Goal: Transaction & Acquisition: Obtain resource

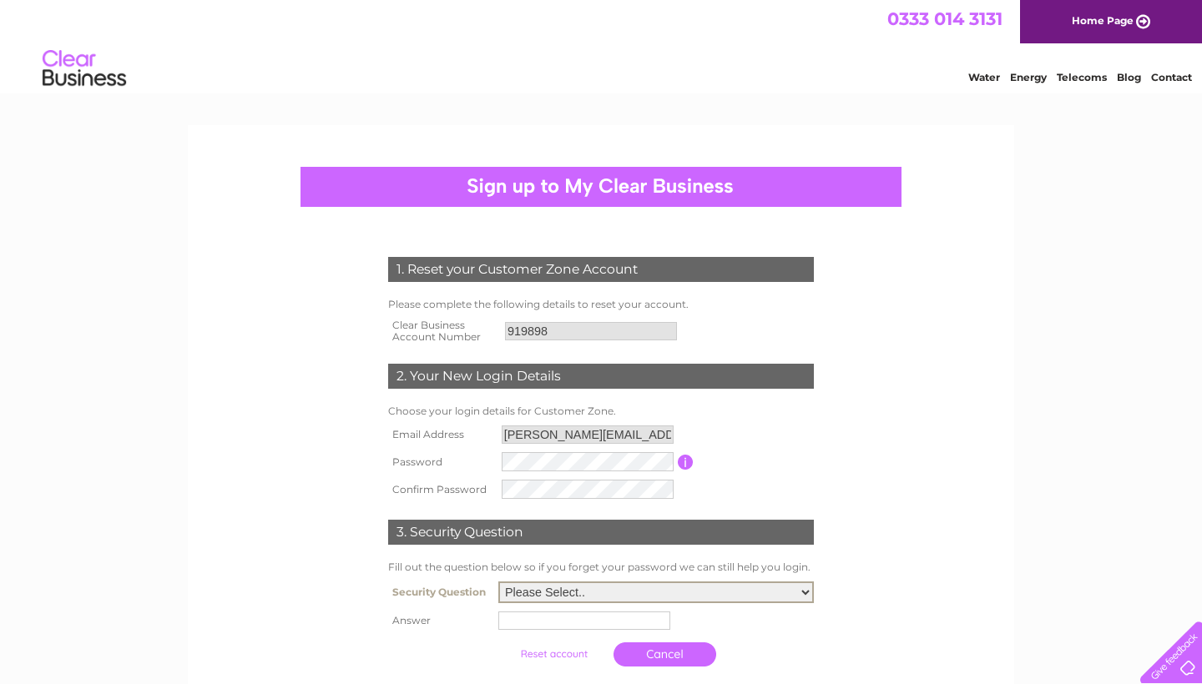
select select "1"
click at [556, 616] on input "text" at bounding box center [584, 621] width 172 height 18
type input "Tobermory"
click at [809, 632] on tbody "Security Question Please Select.. In what town or city was your first job? In w…" at bounding box center [601, 625] width 434 height 96
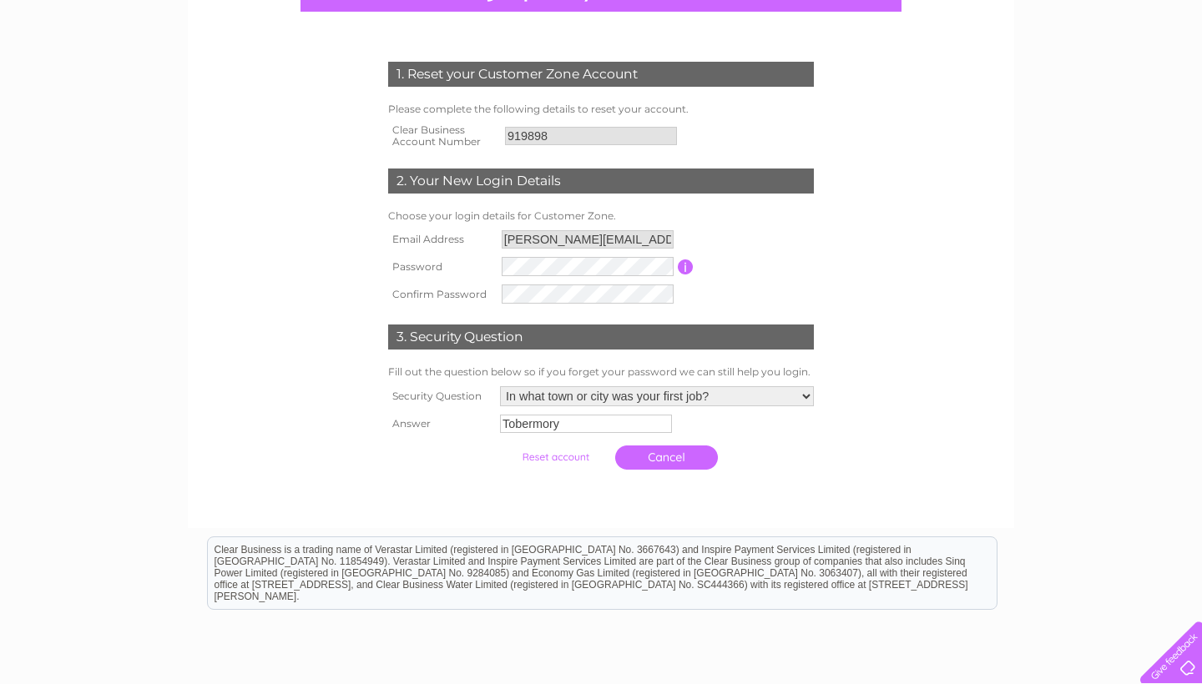
scroll to position [206, 0]
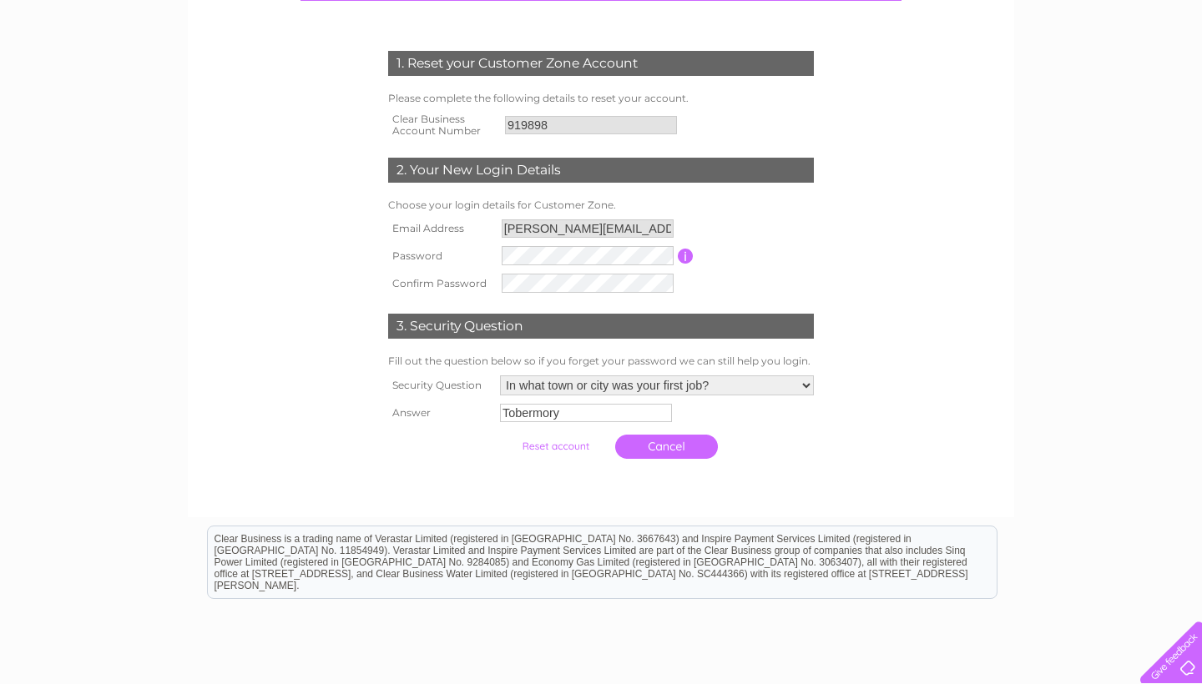
click at [530, 445] on input "submit" at bounding box center [555, 446] width 103 height 23
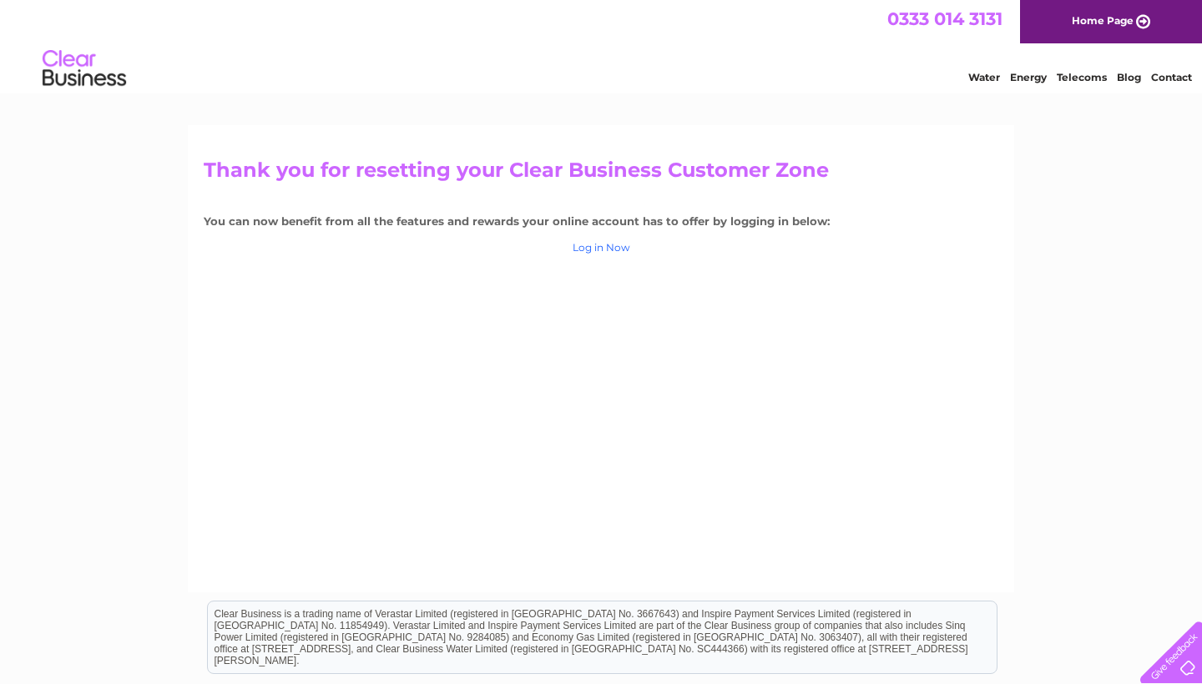
click at [605, 246] on link "Log in Now" at bounding box center [601, 247] width 58 height 13
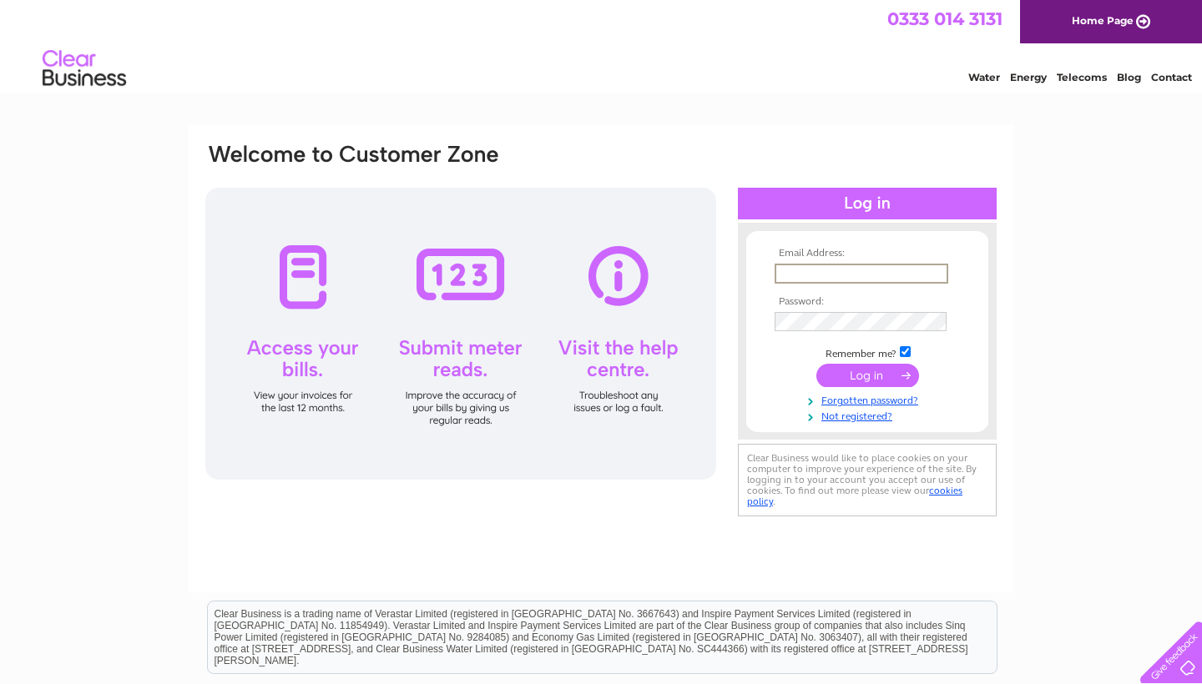
type input "[PERSON_NAME][EMAIL_ADDRESS][DOMAIN_NAME]"
click at [985, 284] on form "Email Address: [PERSON_NAME][EMAIL_ADDRESS][DOMAIN_NAME] Password:" at bounding box center [867, 335] width 242 height 175
click at [859, 374] on input "submit" at bounding box center [867, 373] width 103 height 23
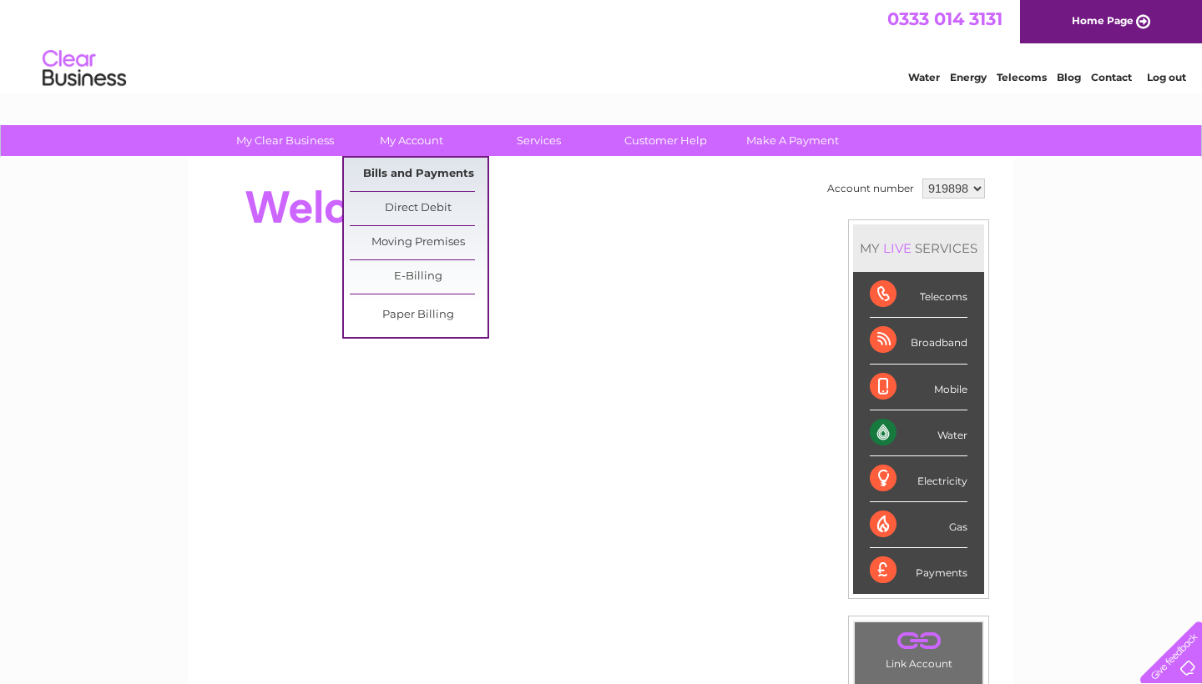
click at [423, 173] on link "Bills and Payments" at bounding box center [419, 174] width 138 height 33
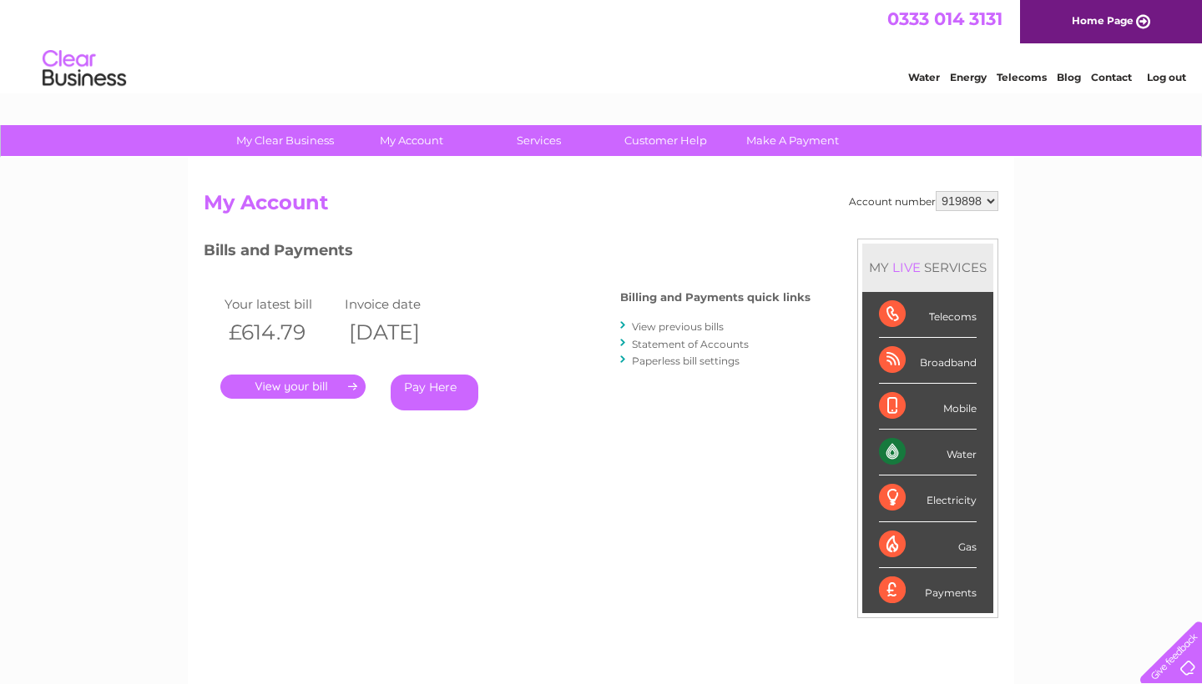
click at [305, 381] on link "." at bounding box center [292, 387] width 145 height 24
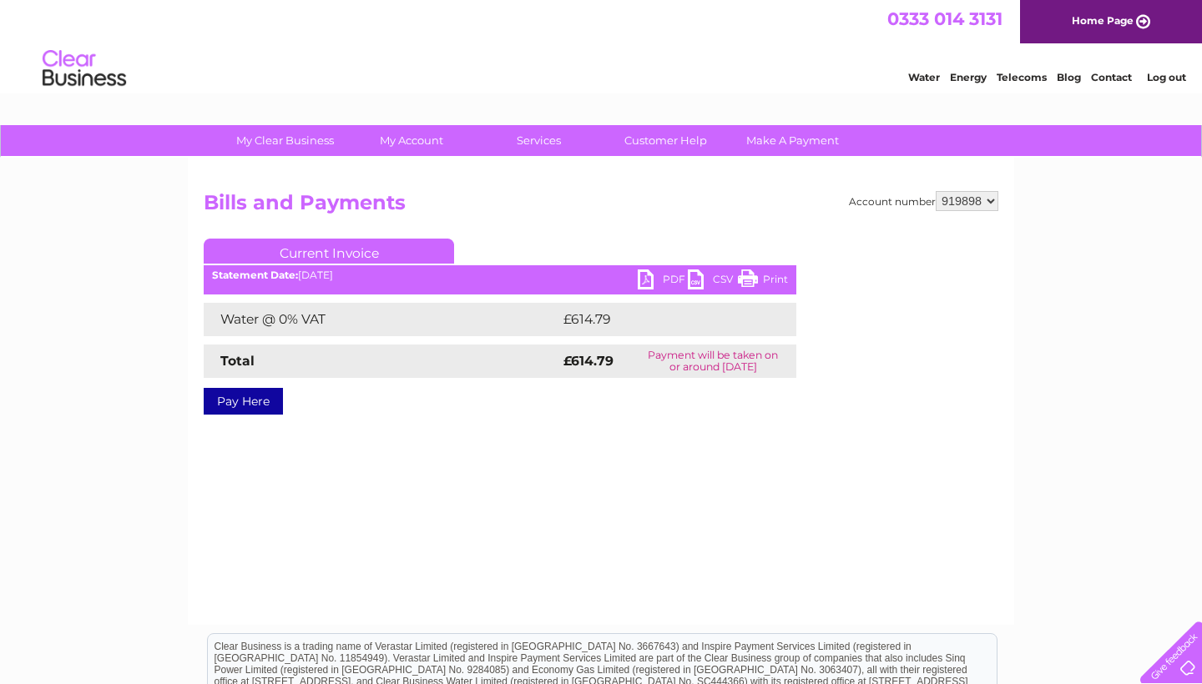
click at [694, 277] on link "CSV" at bounding box center [713, 282] width 50 height 24
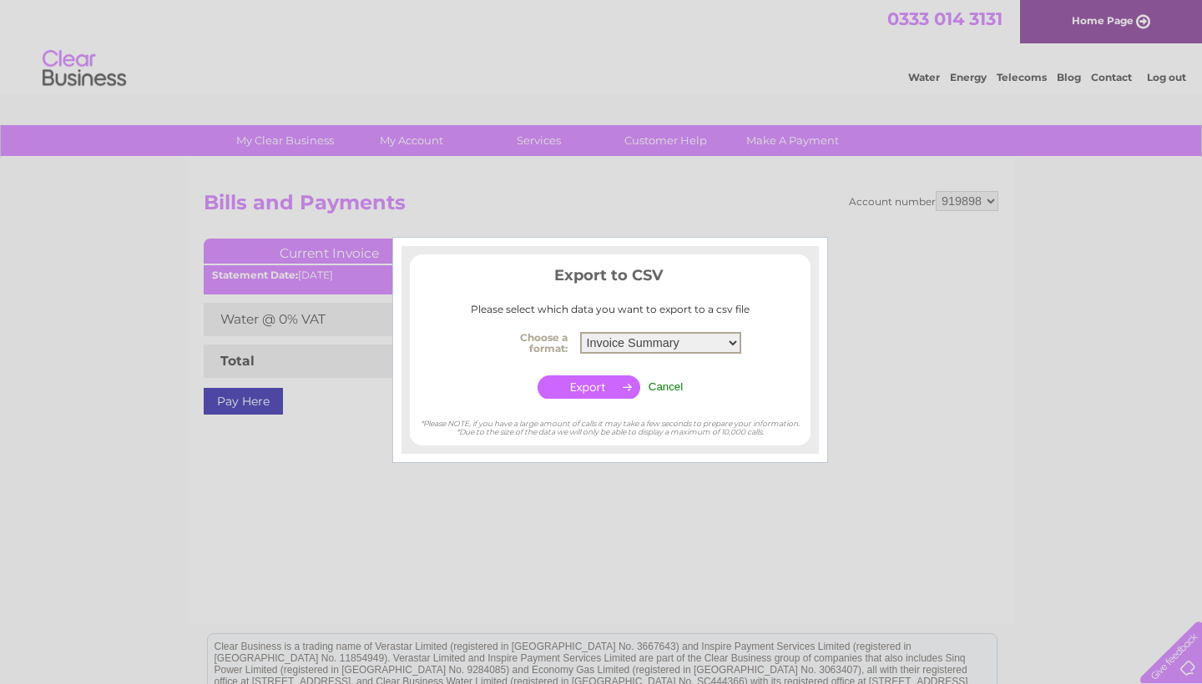
drag, startPoint x: 733, startPoint y: 340, endPoint x: 609, endPoint y: 403, distance: 138.4
click at [758, 327] on center "Choose a format: Invoice Summary Service Charge Summary Cancel" at bounding box center [610, 365] width 401 height 76
click at [592, 380] on input "button" at bounding box center [588, 386] width 103 height 23
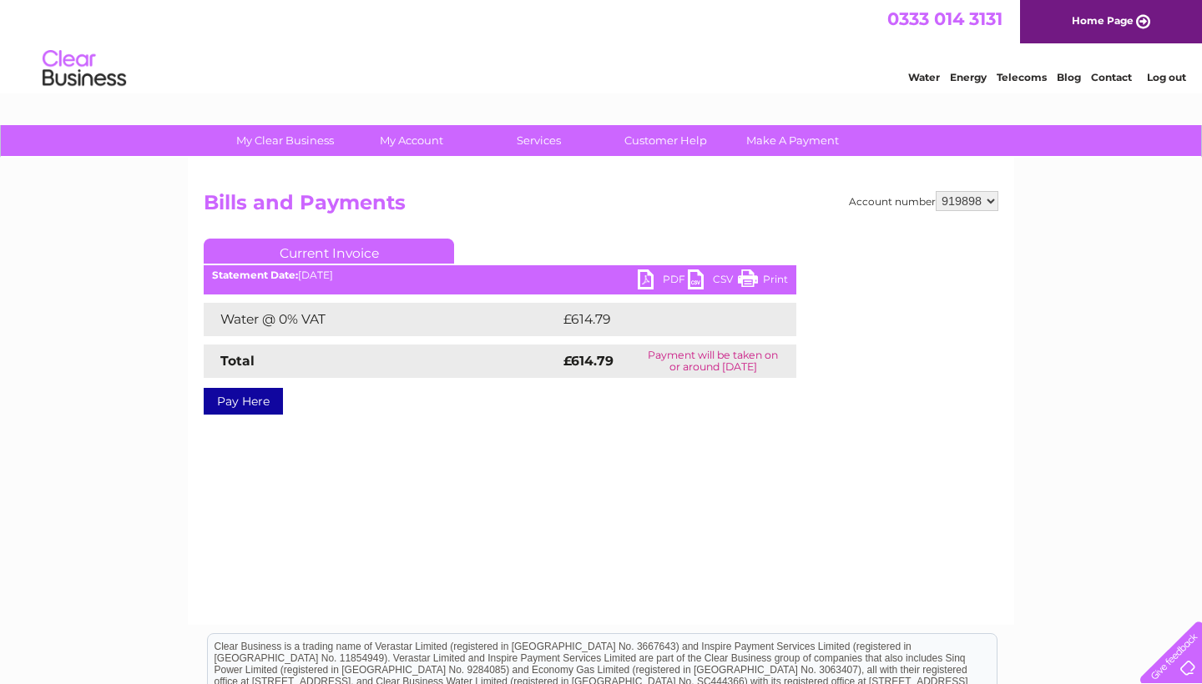
click at [322, 250] on link "Current Invoice" at bounding box center [329, 251] width 250 height 25
click at [644, 278] on link "PDF" at bounding box center [662, 282] width 50 height 24
